Goal: Information Seeking & Learning: Learn about a topic

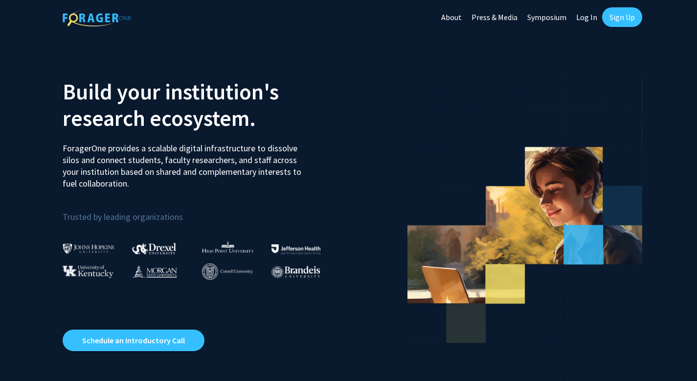
click at [585, 17] on link "Log In" at bounding box center [587, 17] width 31 height 34
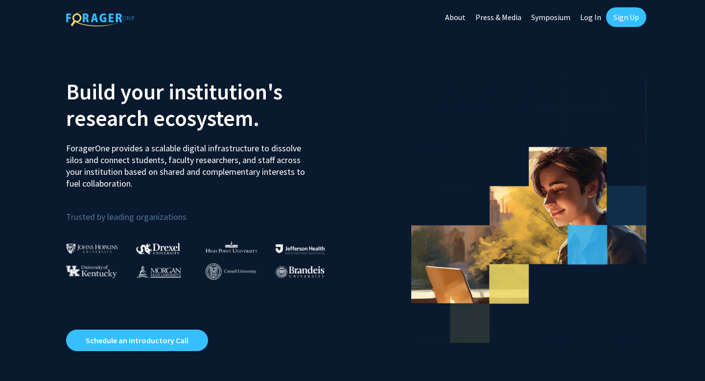
select select
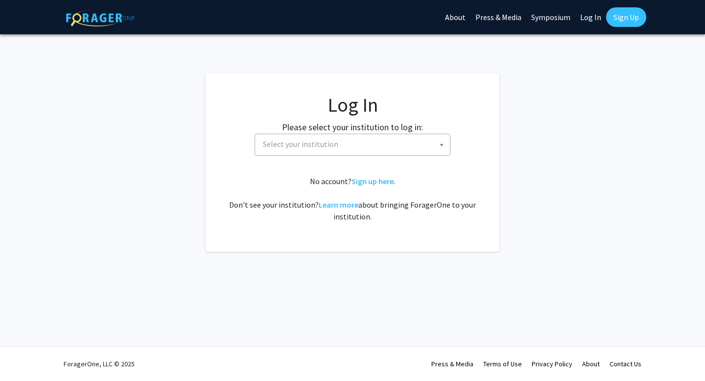
click at [365, 145] on span "Select your institution" at bounding box center [354, 144] width 191 height 20
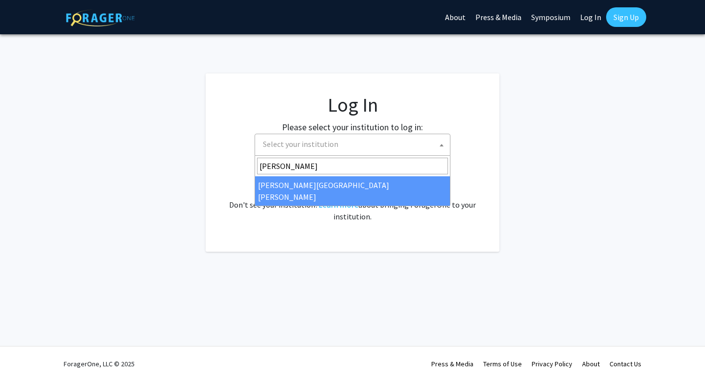
type input "[PERSON_NAME]"
select select "1"
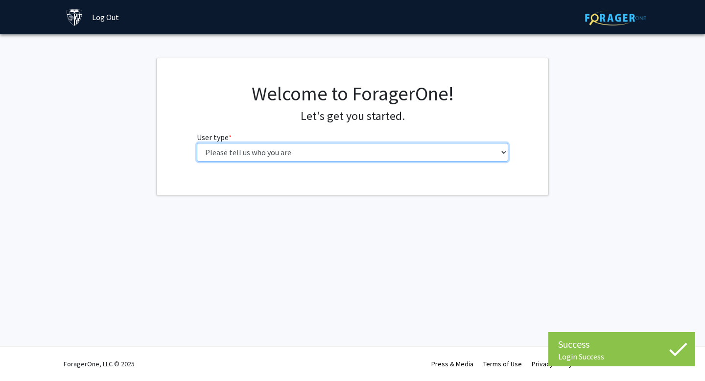
click at [398, 153] on select "Please tell us who you are Undergraduate Student Master's Student Doctoral Cand…" at bounding box center [353, 152] width 312 height 19
select select "1: undergrad"
click at [197, 143] on select "Please tell us who you are Undergraduate Student Master's Student Doctoral Cand…" at bounding box center [353, 152] width 312 height 19
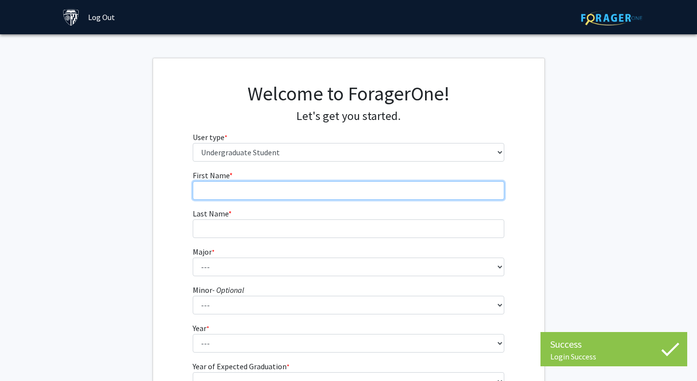
click at [362, 186] on input "First Name * required" at bounding box center [349, 190] width 312 height 19
type input "Richard"
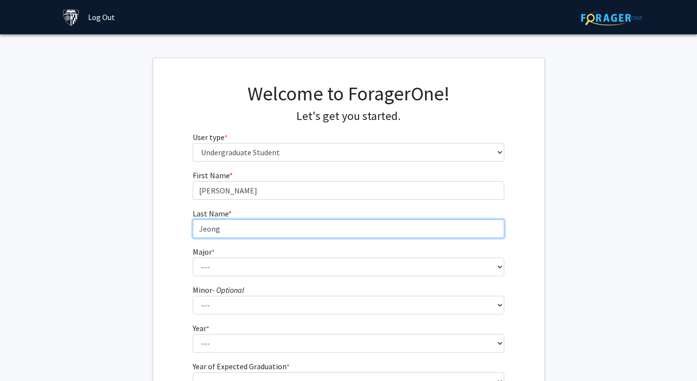
type input "Jeong"
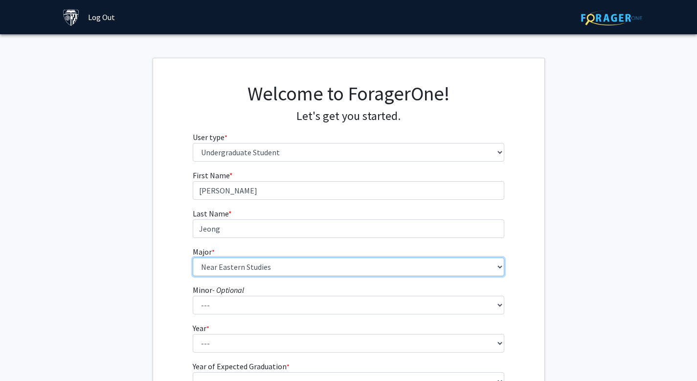
select select "45: 58"
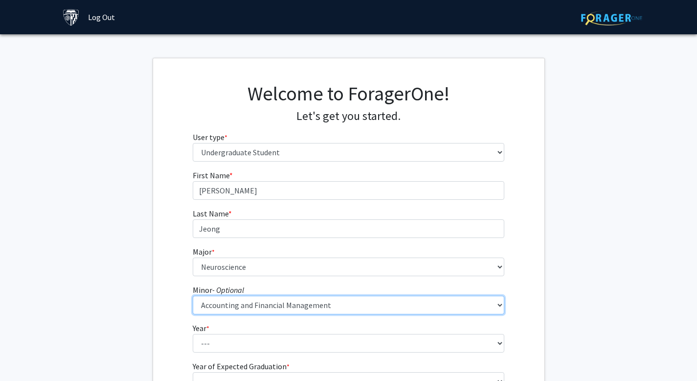
select select "4: 16"
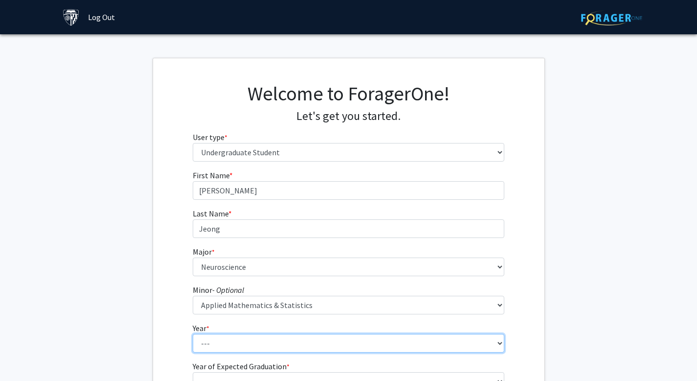
click at [276, 342] on select "--- First-year Sophomore Junior Senior Postbaccalaureate Certificate" at bounding box center [349, 343] width 312 height 19
drag, startPoint x: 276, startPoint y: 342, endPoint x: 242, endPoint y: 340, distance: 34.8
click at [242, 340] on select "--- First-year Sophomore Junior Senior Postbaccalaureate Certificate" at bounding box center [349, 343] width 312 height 19
click at [216, 336] on select "--- First-year Sophomore Junior Senior Postbaccalaureate Certificate" at bounding box center [349, 343] width 312 height 19
select select "1: first-year"
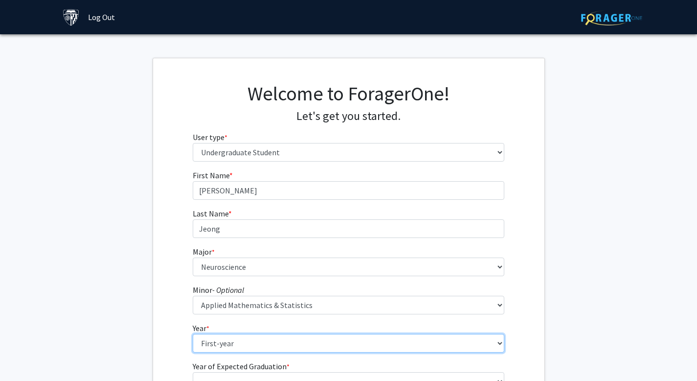
click at [193, 334] on select "--- First-year Sophomore Junior Senior Postbaccalaureate Certificate" at bounding box center [349, 343] width 312 height 19
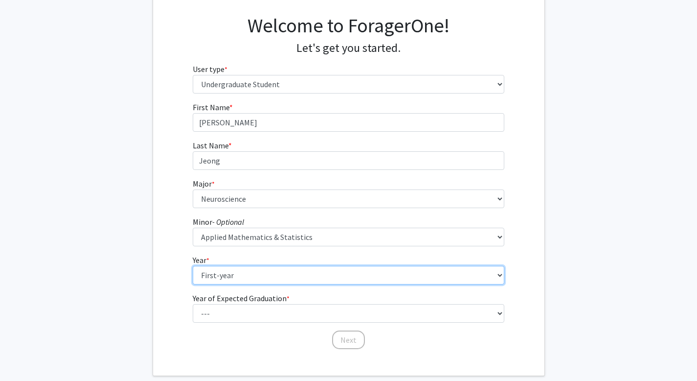
scroll to position [120, 0]
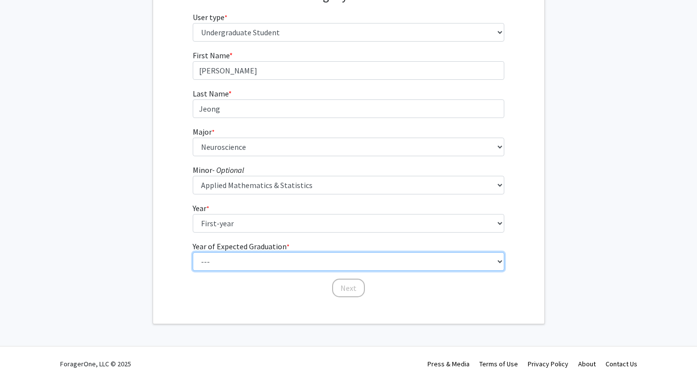
click at [247, 260] on select "--- 2025 2026 2027 2028 2029 2030 2031 2032 2033 2034" at bounding box center [349, 261] width 312 height 19
click at [193, 252] on select "--- 2025 2026 2027 2028 2029 2030 2031 2032 2033 2034" at bounding box center [349, 261] width 312 height 19
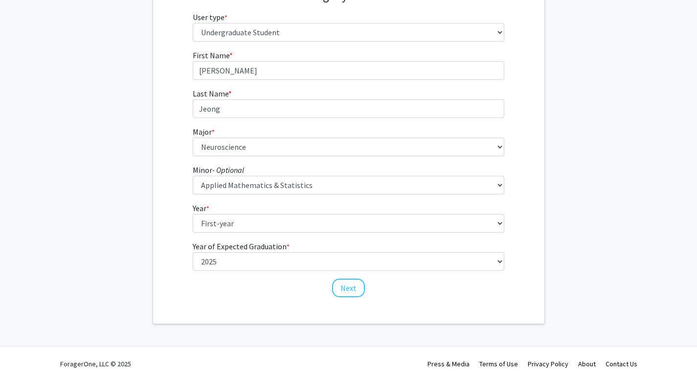
click at [288, 272] on form "First Name * required Richard Last Name * required Jeong Major * required --- A…" at bounding box center [349, 168] width 312 height 239
click at [289, 275] on form "First Name * required Richard Last Name * required Jeong Major * required --- A…" at bounding box center [349, 168] width 312 height 239
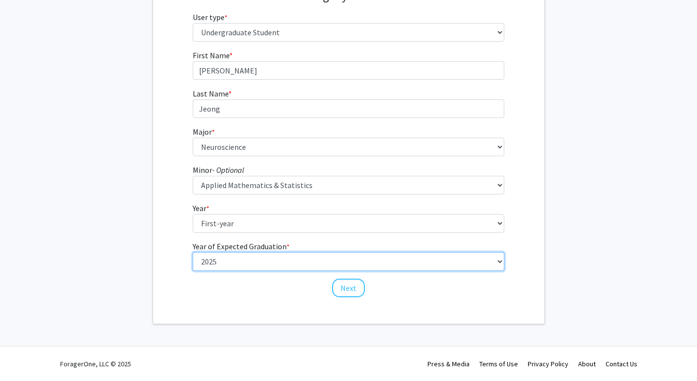
click at [295, 232] on select "--- 2025 2026 2027 2028 2029 2030 2031 2032 2033 2034" at bounding box center [349, 223] width 312 height 19
select select "5: 2029"
click at [193, 232] on select "--- 2025 2026 2027 2028 2029 2030 2031 2032 2033 2034" at bounding box center [349, 223] width 312 height 19
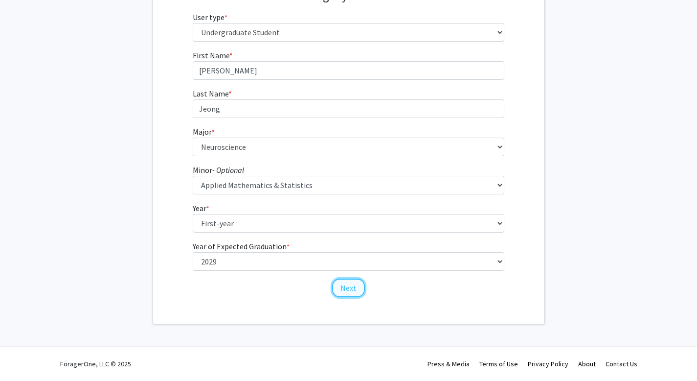
click at [343, 292] on button "Next" at bounding box center [348, 287] width 33 height 19
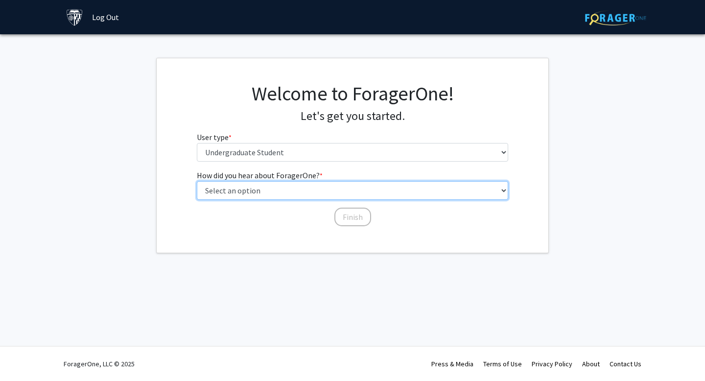
click at [331, 196] on select "Select an option Peer/student recommendation Faculty/staff recommendation Unive…" at bounding box center [353, 190] width 312 height 19
select select "1: peer_recommendation"
click at [197, 181] on select "Select an option Peer/student recommendation Faculty/staff recommendation Unive…" at bounding box center [353, 190] width 312 height 19
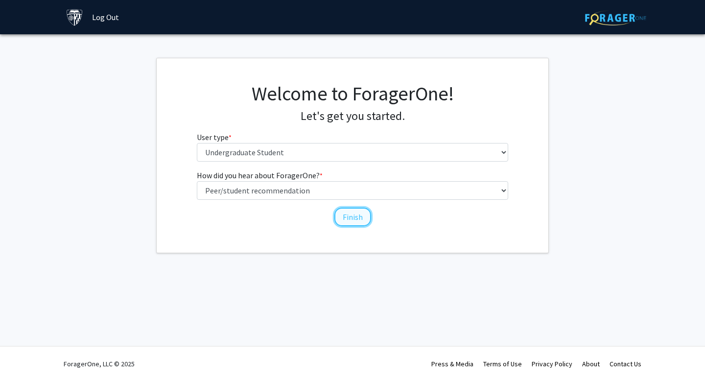
click at [350, 211] on button "Finish" at bounding box center [352, 216] width 37 height 19
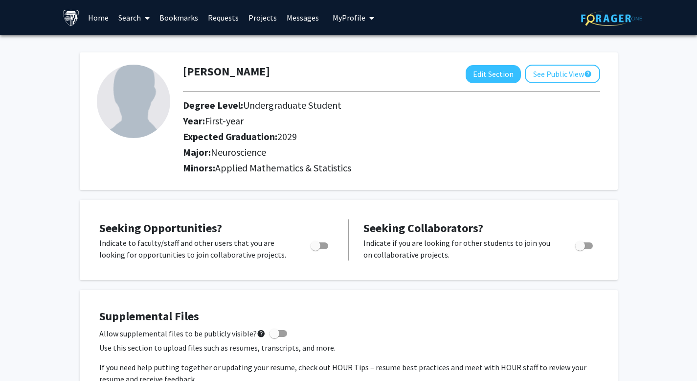
click at [131, 15] on link "Search" at bounding box center [134, 17] width 41 height 34
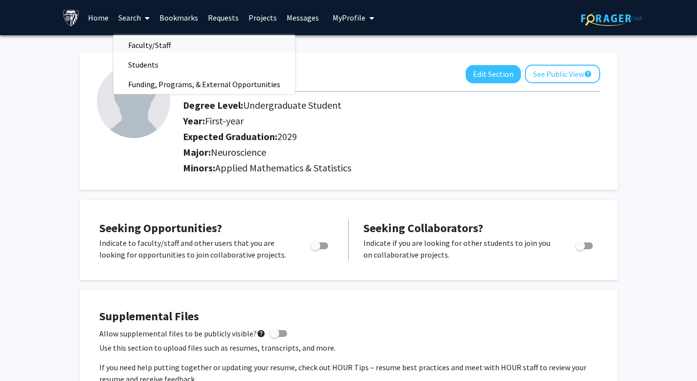
click at [145, 42] on span "Faculty/Staff" at bounding box center [150, 45] width 72 height 20
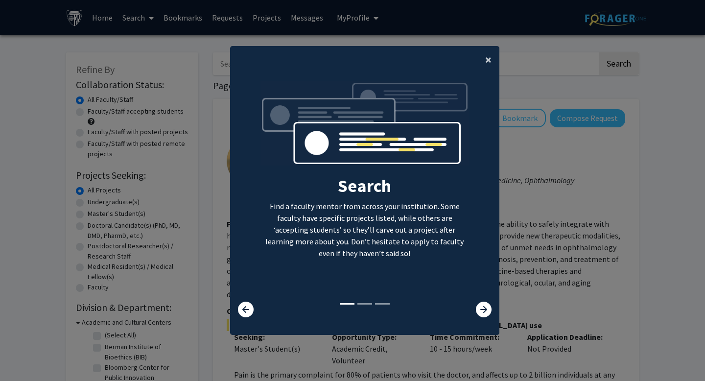
click at [480, 53] on button "×" at bounding box center [488, 59] width 22 height 27
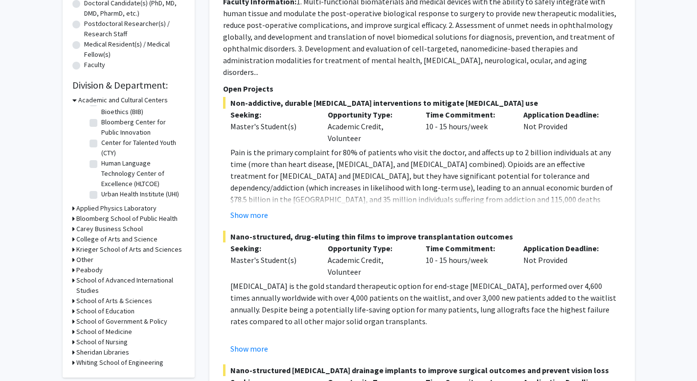
scroll to position [228, 0]
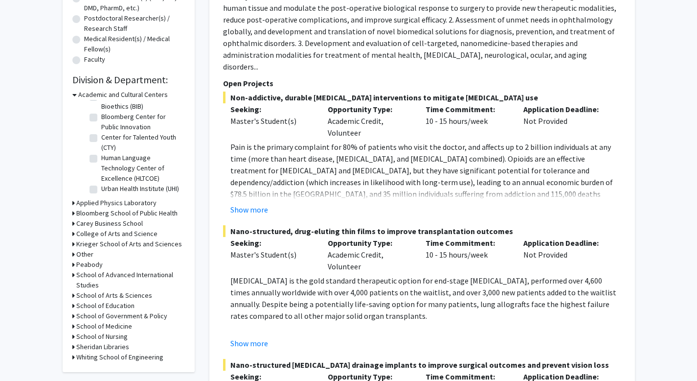
click at [116, 246] on h3 "Krieger School of Arts and Sciences" at bounding box center [129, 244] width 106 height 10
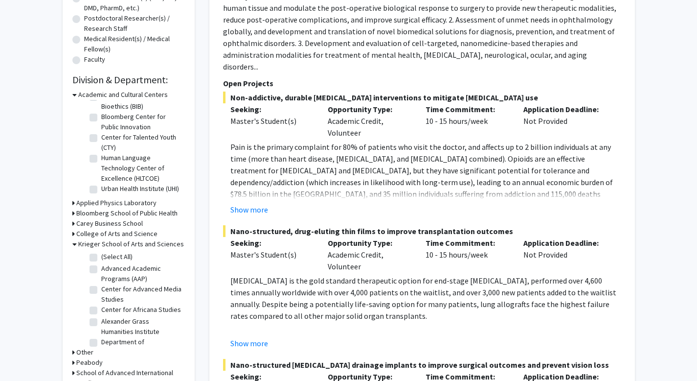
scroll to position [0, 0]
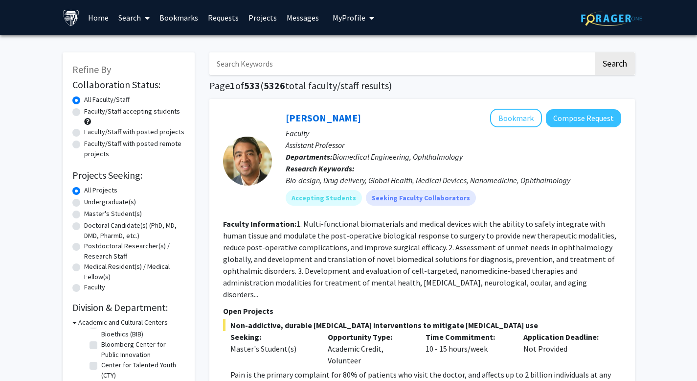
click at [336, 65] on input "Search Keywords" at bounding box center [401, 63] width 384 height 23
click at [595, 52] on button "Search" at bounding box center [615, 63] width 40 height 23
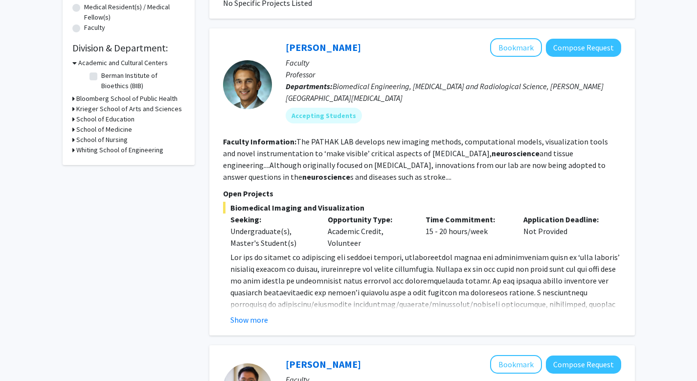
scroll to position [254, 0]
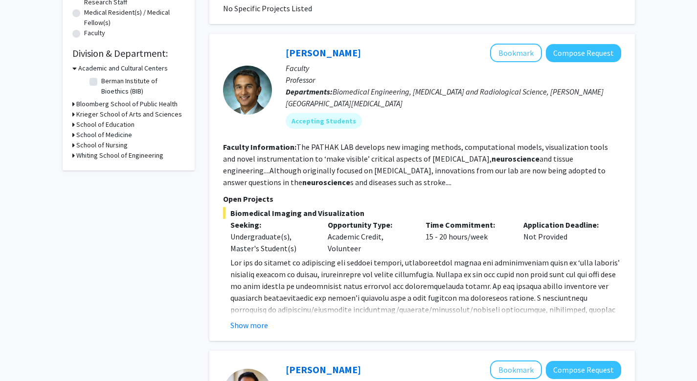
click at [243, 85] on div at bounding box center [247, 90] width 49 height 49
click at [309, 51] on link "Arvind Pathak" at bounding box center [323, 52] width 75 height 12
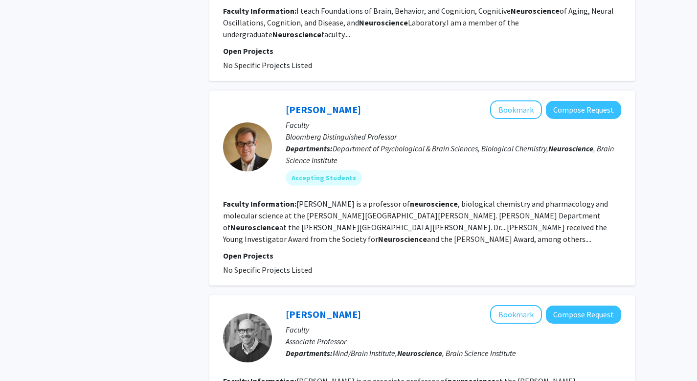
scroll to position [1077, 0]
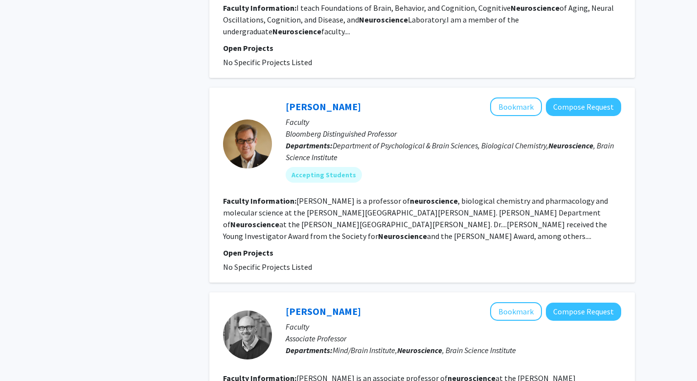
click at [398, 220] on fg-read-more "Richard Huganir is a professor of neuroscience , biological chemistry and pharm…" at bounding box center [415, 218] width 385 height 45
click at [320, 100] on link "Richard Huganir" at bounding box center [323, 106] width 75 height 12
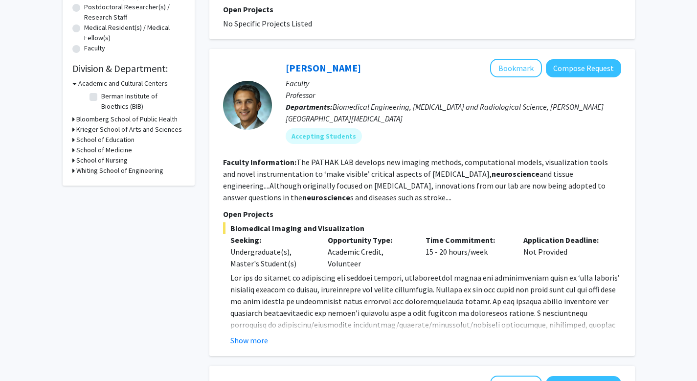
scroll to position [0, 0]
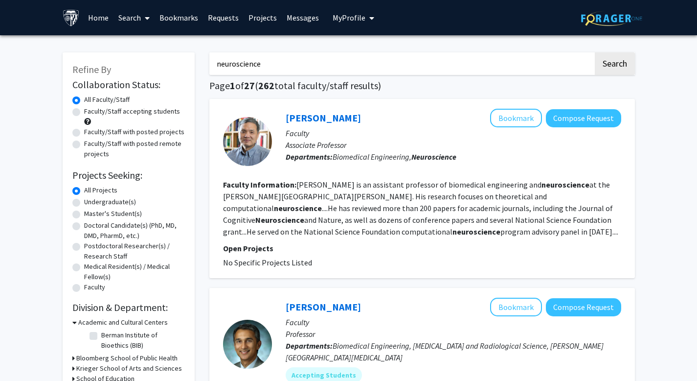
click at [326, 57] on input "neuroscience" at bounding box center [401, 63] width 384 height 23
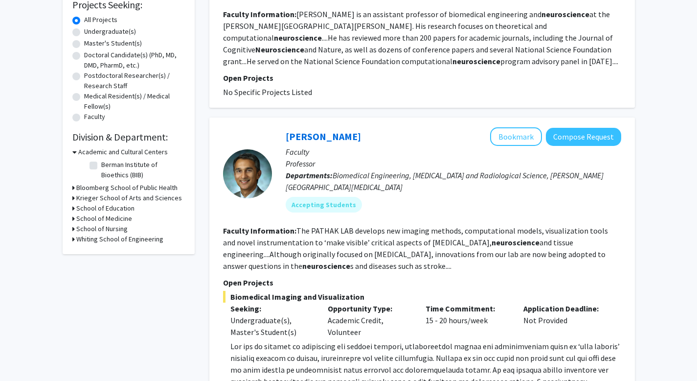
scroll to position [165, 0]
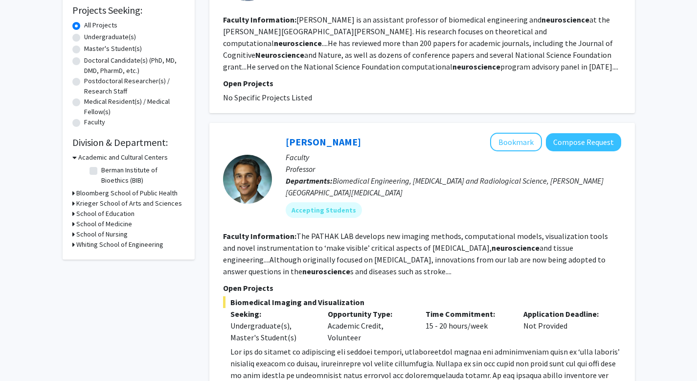
click at [137, 201] on h3 "Krieger School of Arts and Sciences" at bounding box center [129, 203] width 106 height 10
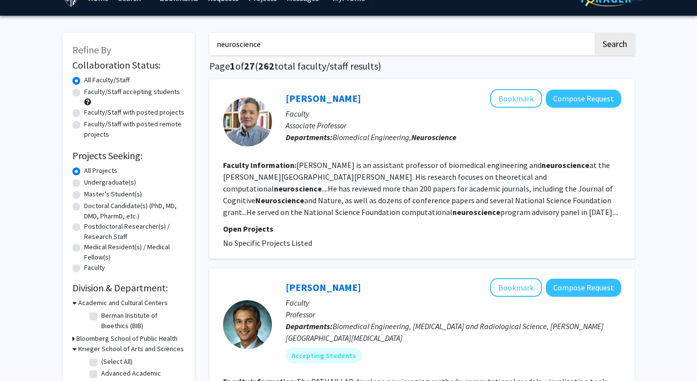
scroll to position [0, 0]
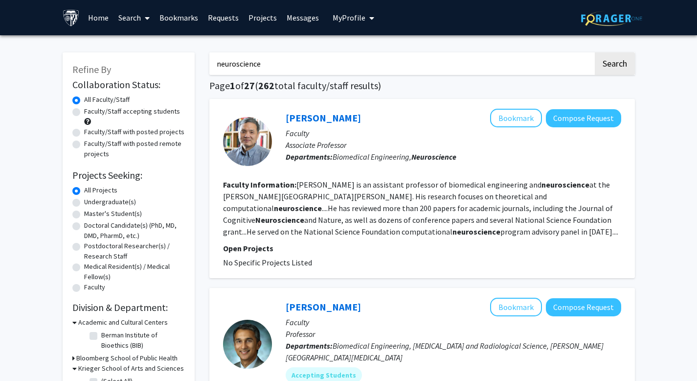
click at [285, 70] on input "neuroscience" at bounding box center [401, 63] width 384 height 23
click at [595, 52] on button "Search" at bounding box center [615, 63] width 40 height 23
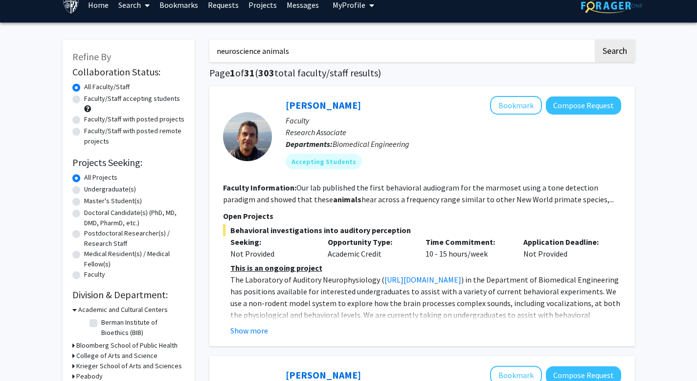
scroll to position [11, 0]
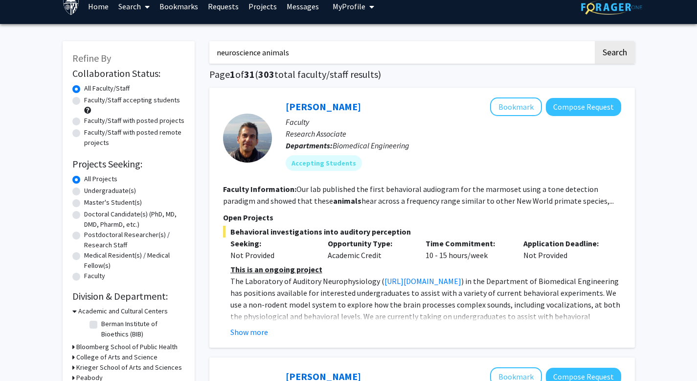
click at [277, 57] on input "neuroscience animals" at bounding box center [401, 52] width 384 height 23
type input "neuroscience"
click at [595, 41] on button "Search" at bounding box center [615, 52] width 40 height 23
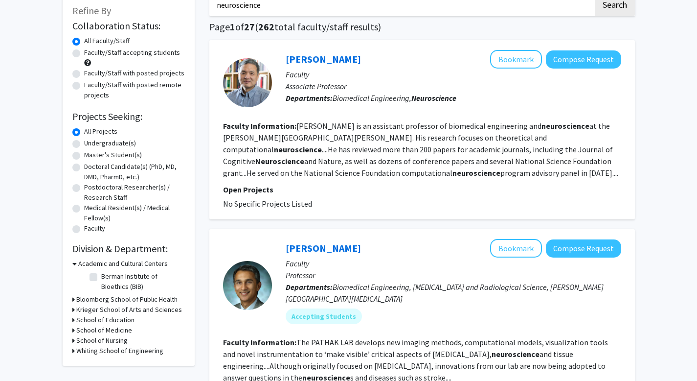
scroll to position [58, 0]
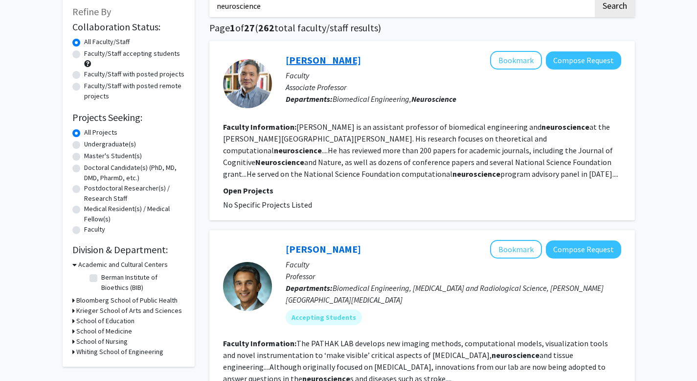
click at [322, 55] on link "Kechen Zhang" at bounding box center [323, 60] width 75 height 12
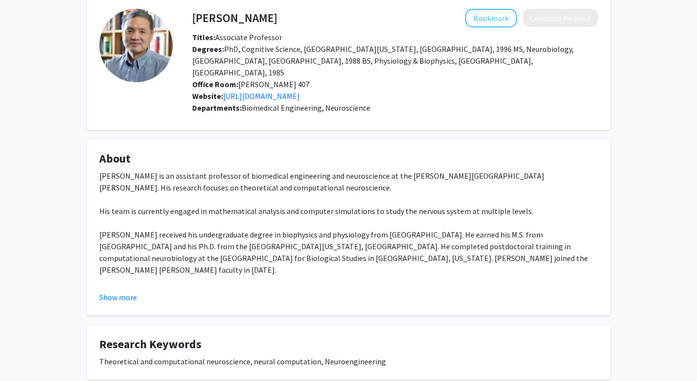
scroll to position [47, 0]
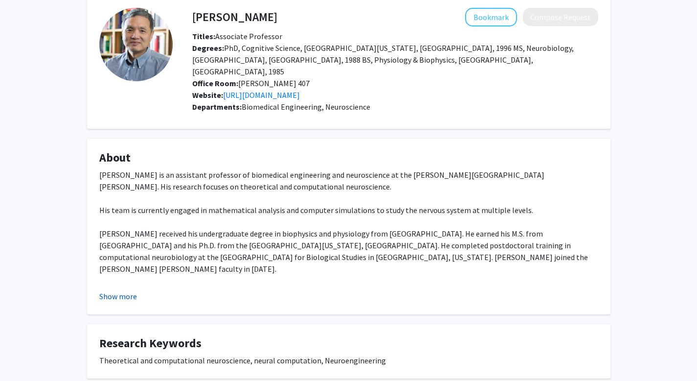
click at [121, 290] on button "Show more" at bounding box center [118, 296] width 38 height 12
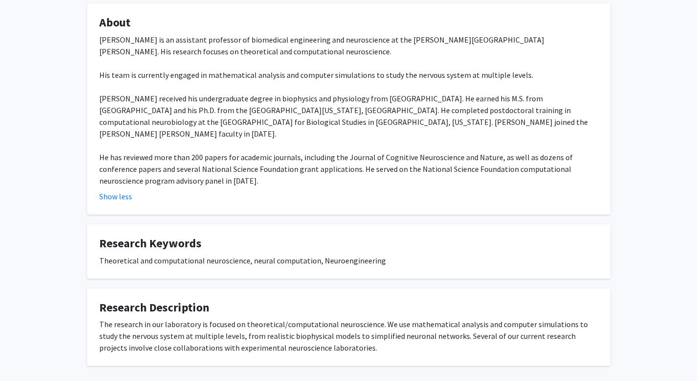
scroll to position [205, 0]
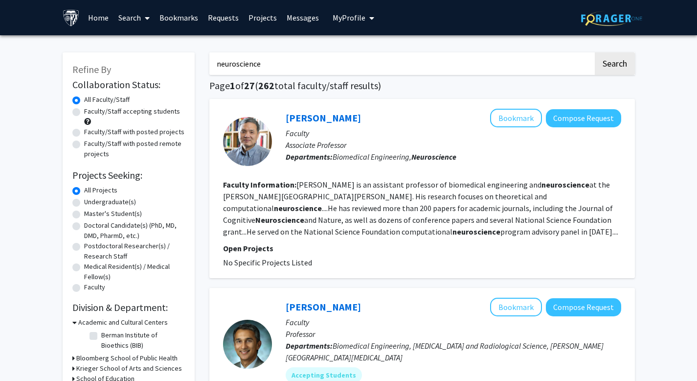
drag, startPoint x: 309, startPoint y: 64, endPoint x: 23, endPoint y: 53, distance: 285.5
type input "neurobiology"
click at [595, 52] on button "Search" at bounding box center [615, 63] width 40 height 23
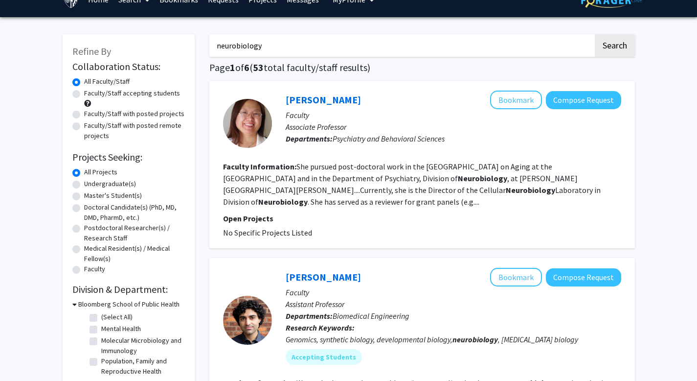
scroll to position [19, 0]
